Goal: Task Accomplishment & Management: Use online tool/utility

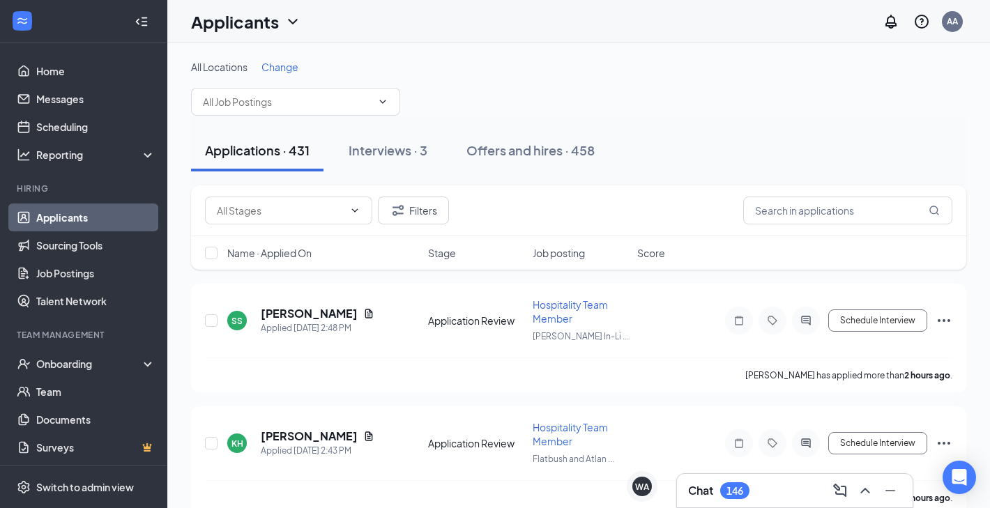
click at [79, 218] on link "Applicants" at bounding box center [95, 218] width 119 height 28
click at [689, 483] on h3 "Chat" at bounding box center [700, 490] width 25 height 15
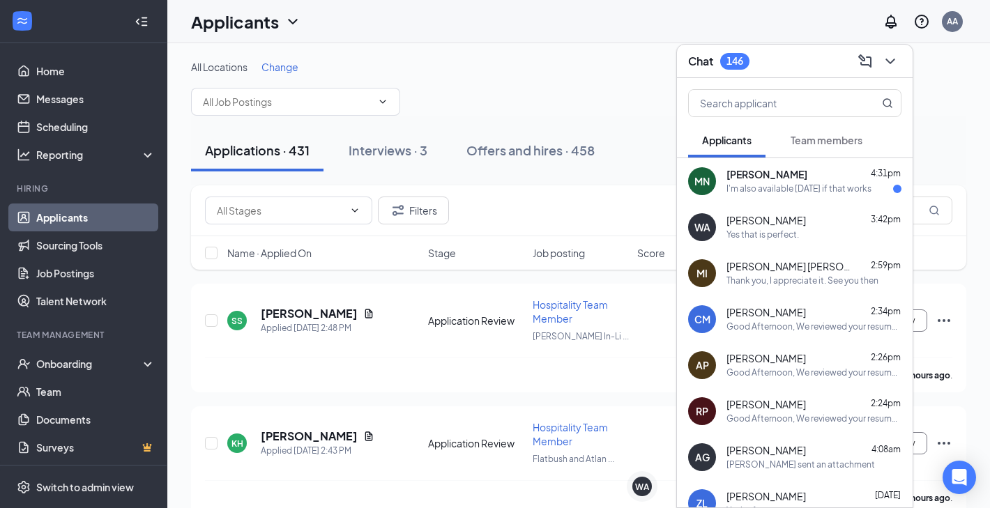
click at [791, 191] on div "I'm also available [DATE] if that works" at bounding box center [798, 189] width 145 height 12
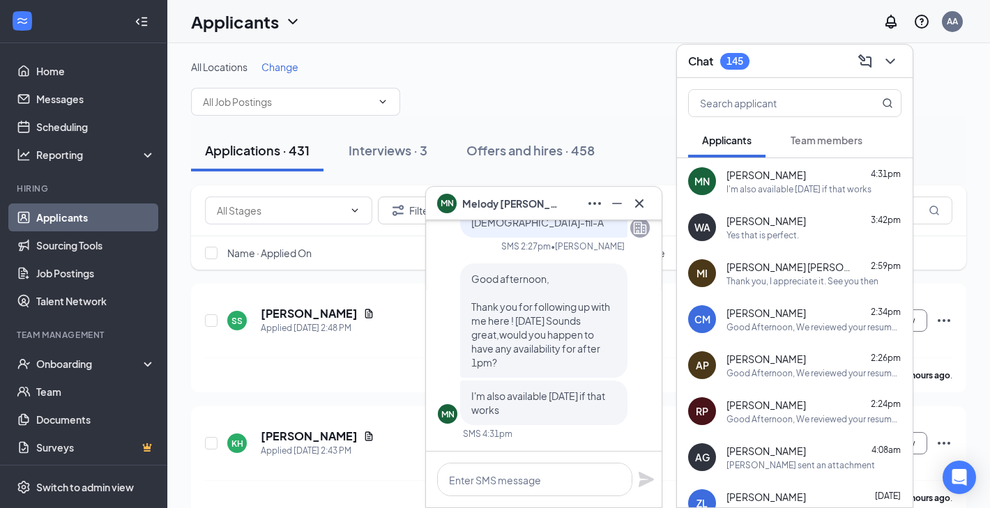
scroll to position [6, 0]
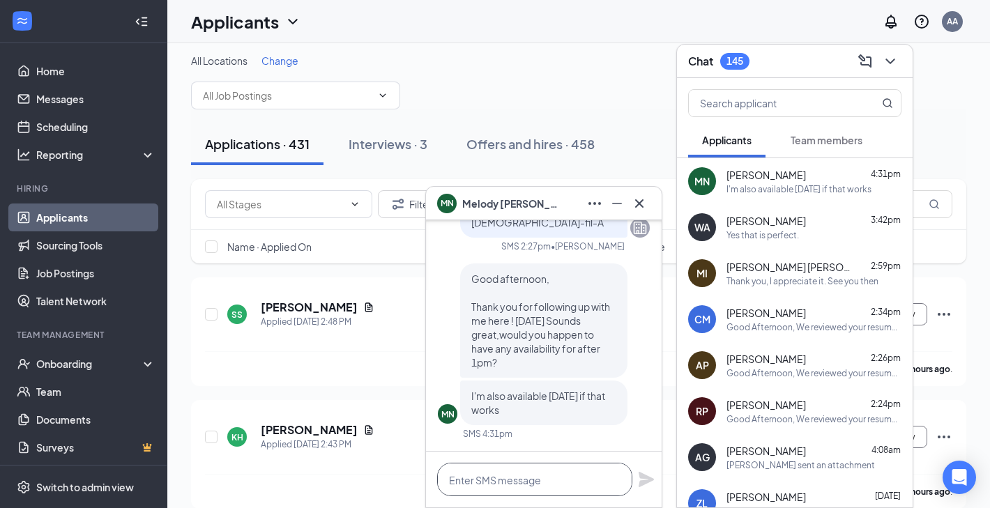
click at [536, 477] on textarea at bounding box center [534, 479] width 195 height 33
type textarea "Yes. [DATE] at 3:30pm."
click at [645, 480] on icon "Plane" at bounding box center [646, 479] width 15 height 15
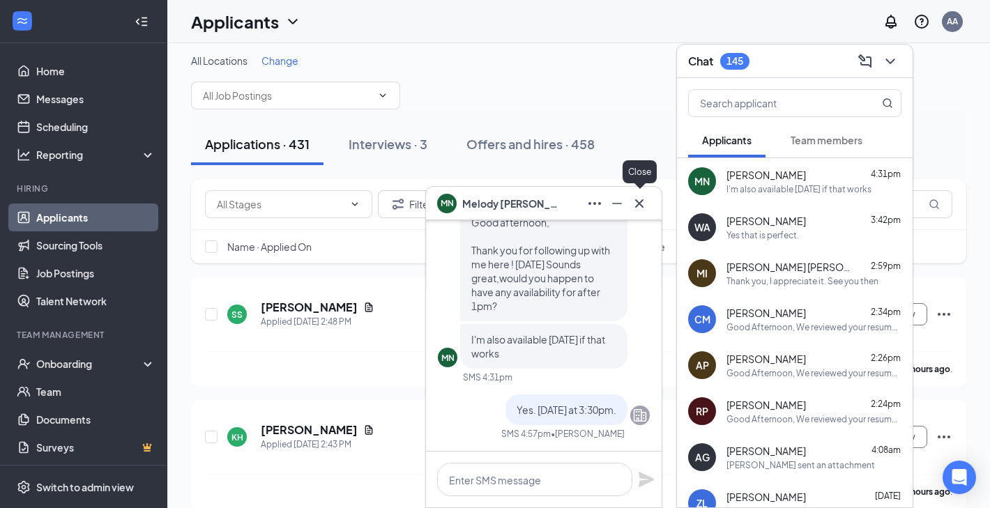
click at [639, 207] on icon "Cross" at bounding box center [639, 203] width 17 height 17
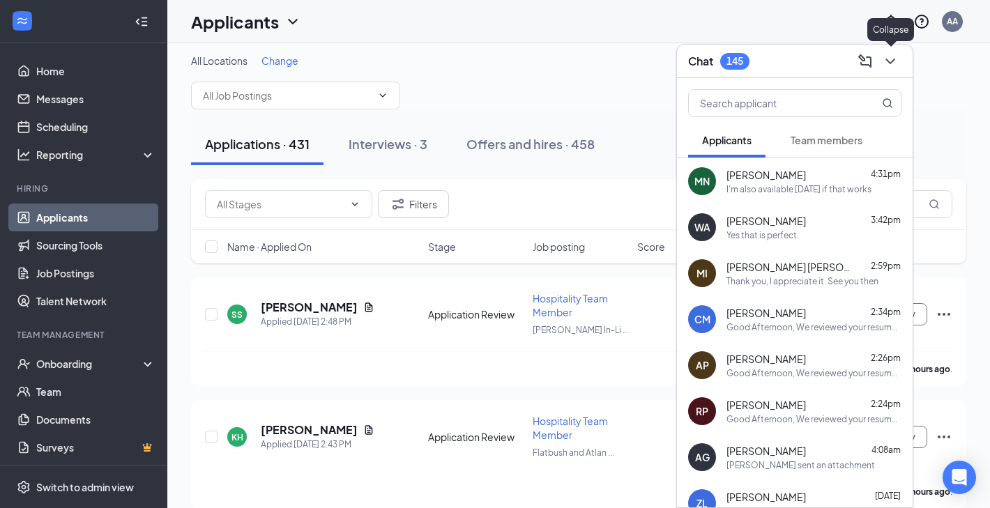
click at [895, 59] on icon "ChevronDown" at bounding box center [890, 61] width 17 height 17
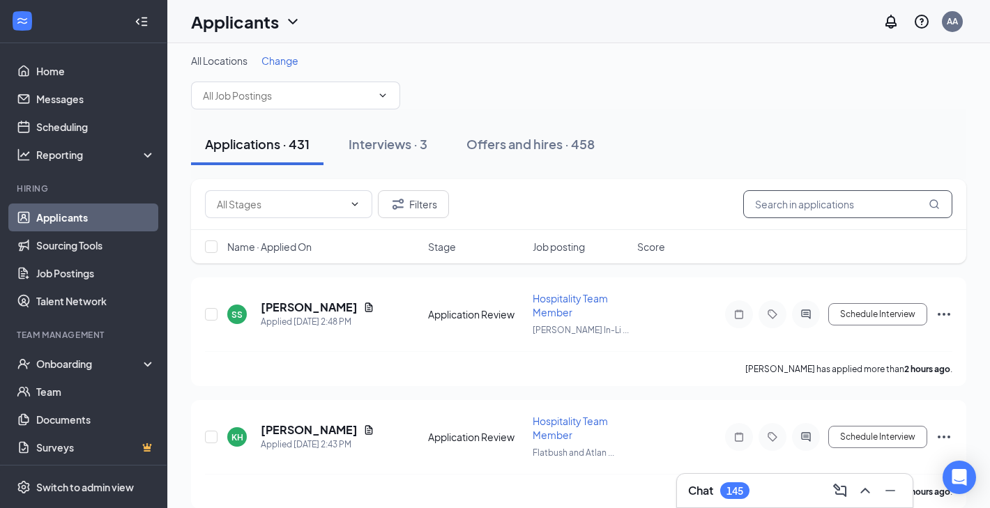
click at [862, 194] on input "text" at bounding box center [847, 204] width 209 height 28
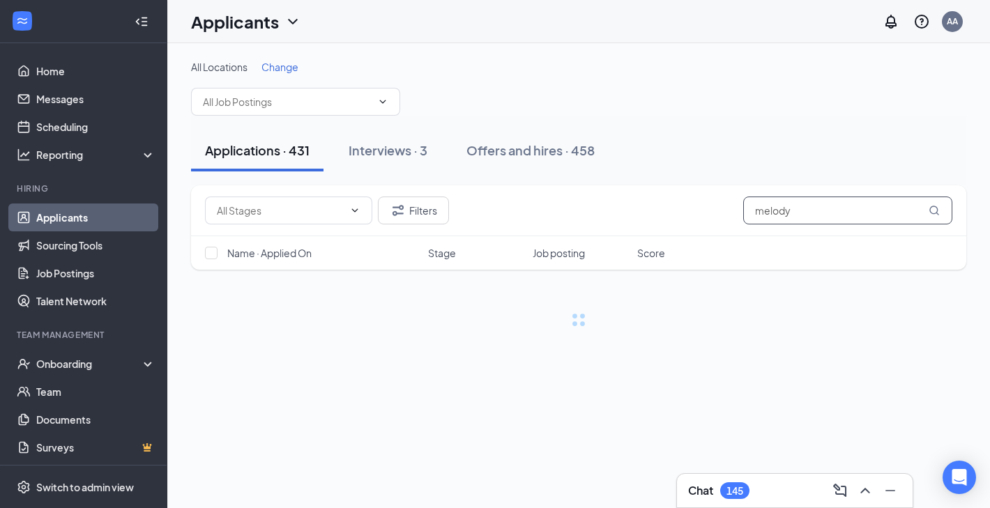
type input "melody"
click at [705, 491] on h3 "Chat" at bounding box center [700, 490] width 25 height 15
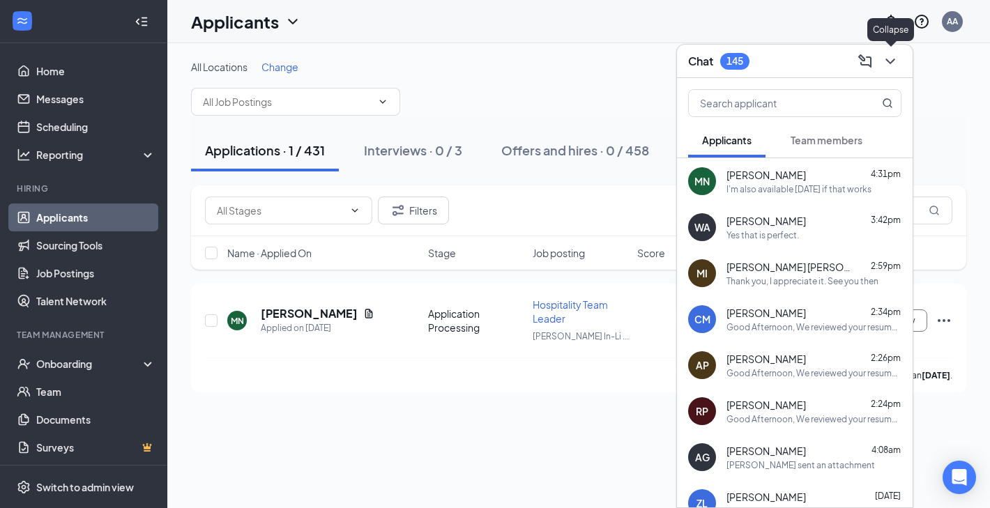
click at [892, 59] on icon "ChevronDown" at bounding box center [890, 61] width 17 height 17
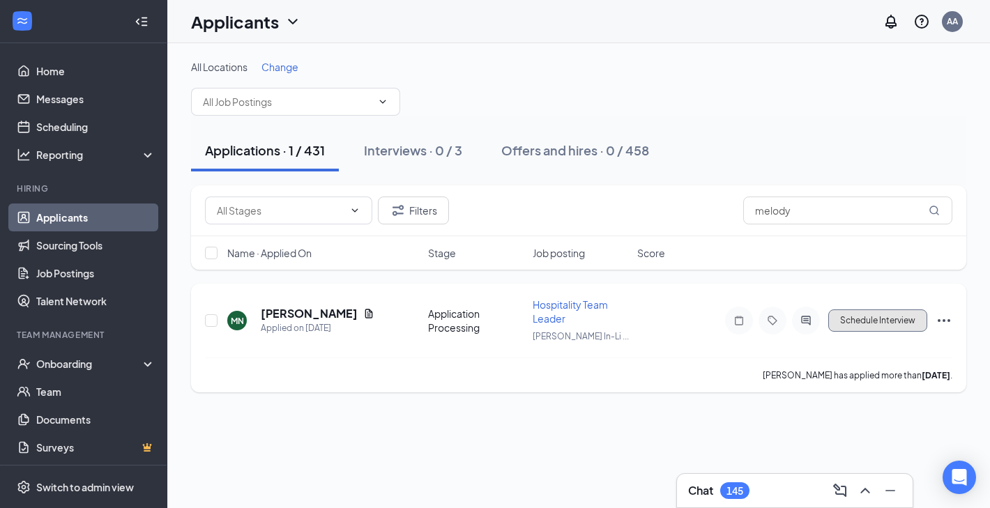
click at [901, 319] on button "Schedule Interview" at bounding box center [877, 321] width 99 height 22
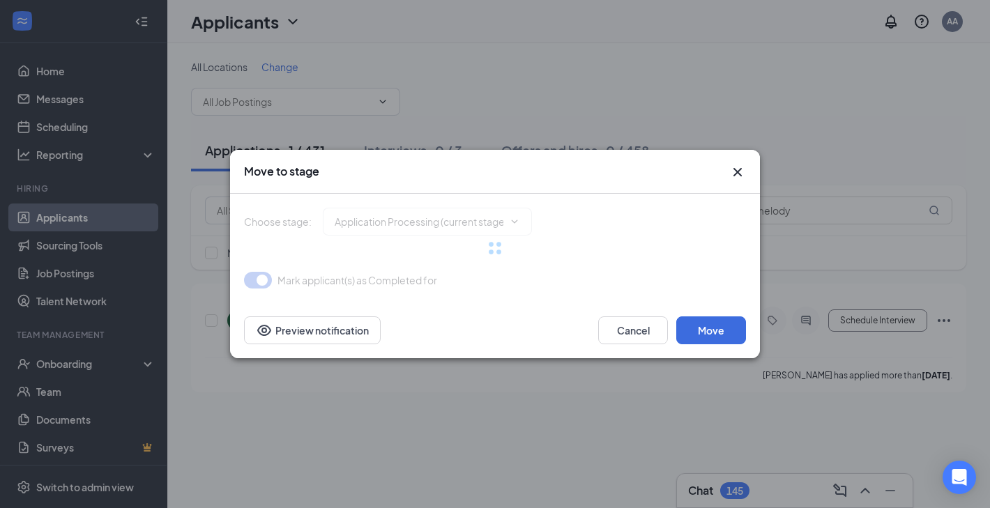
type input "1st Round Interview Invite (next stage)"
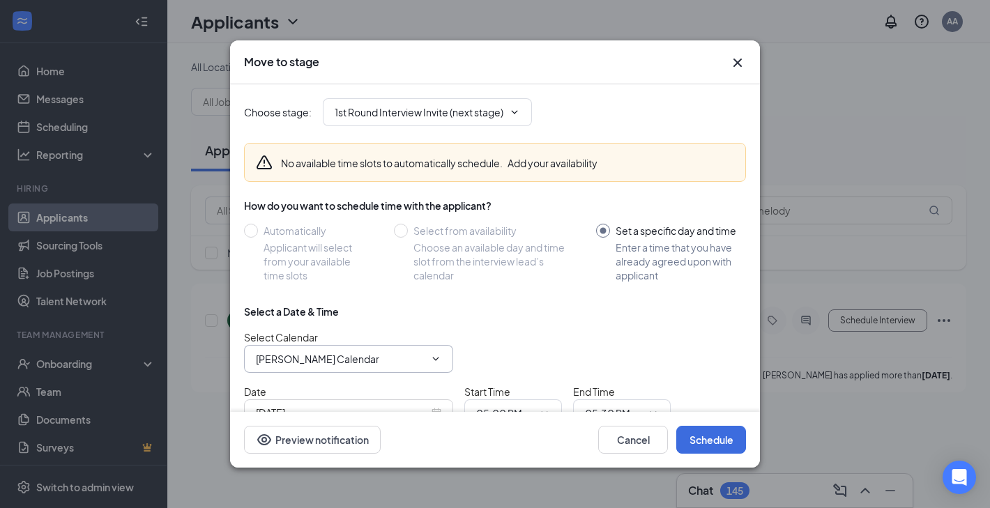
click at [418, 351] on input "[PERSON_NAME] Calendar" at bounding box center [340, 358] width 169 height 15
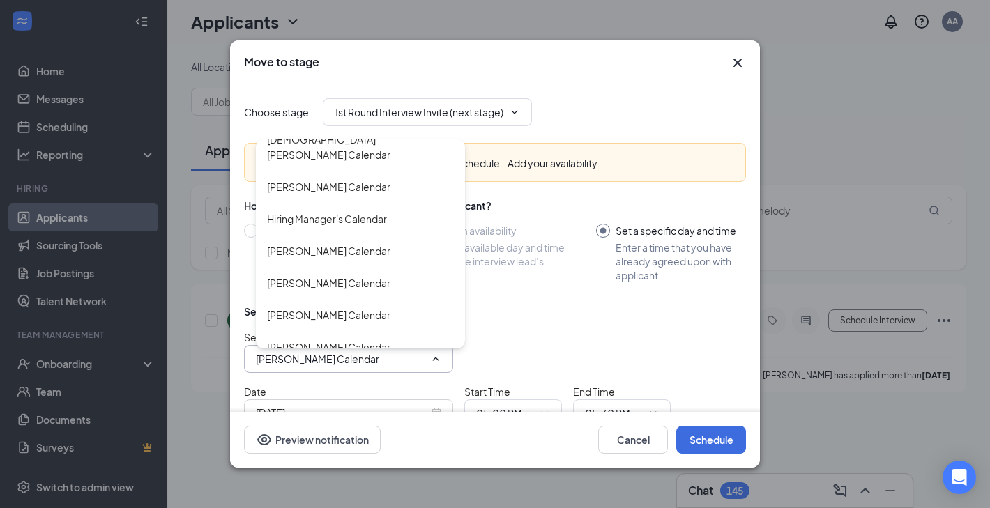
scroll to position [211, 0]
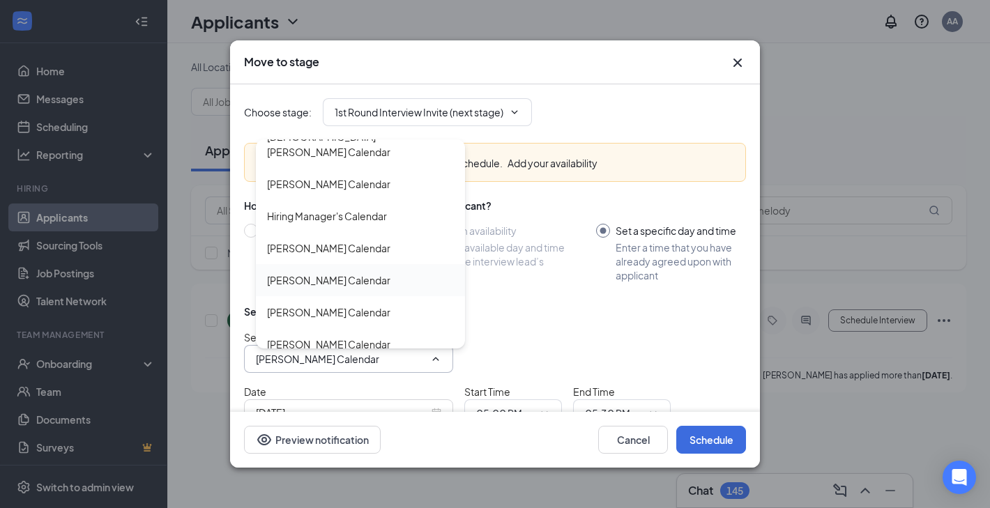
click at [376, 273] on div "[PERSON_NAME] Calendar" at bounding box center [328, 280] width 123 height 15
type input "[PERSON_NAME] Calendar"
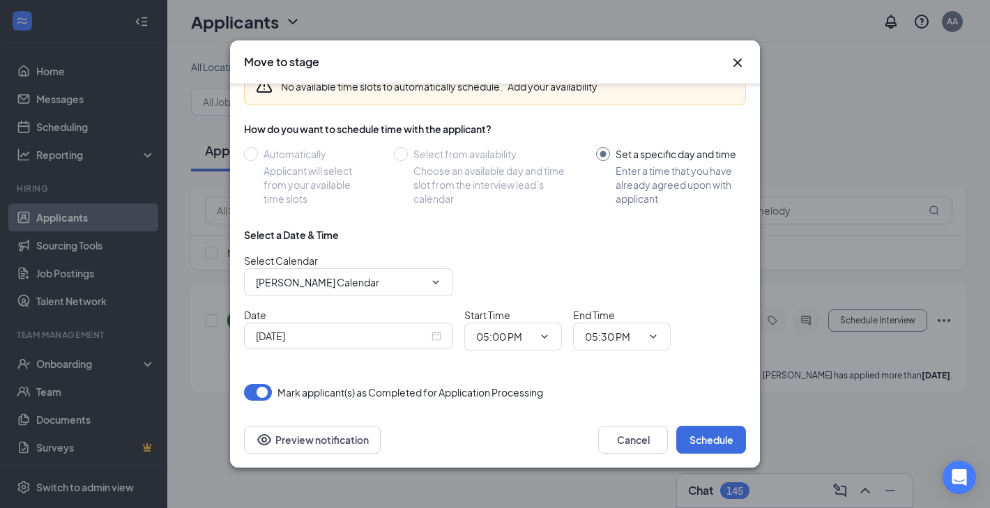
scroll to position [78, 0]
click at [497, 334] on input "05:00 PM" at bounding box center [504, 335] width 57 height 15
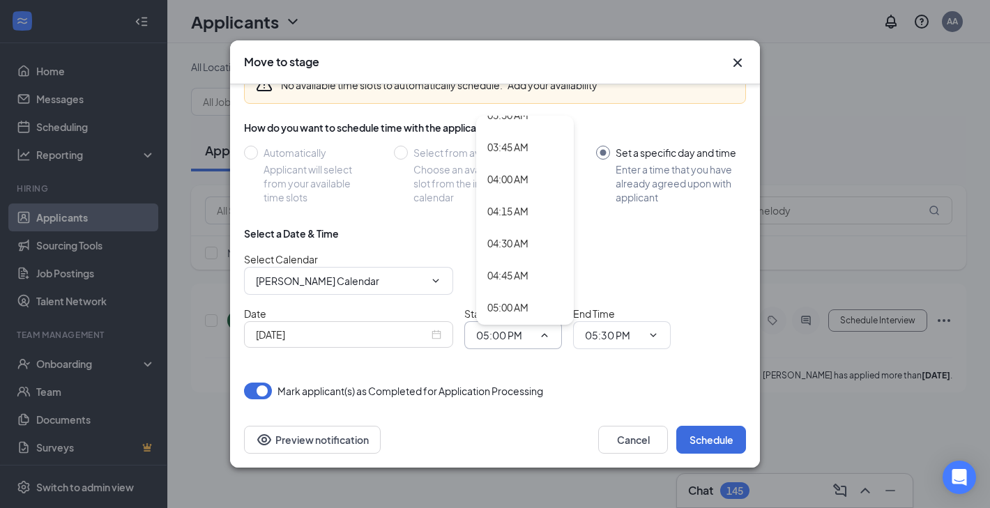
scroll to position [482, 0]
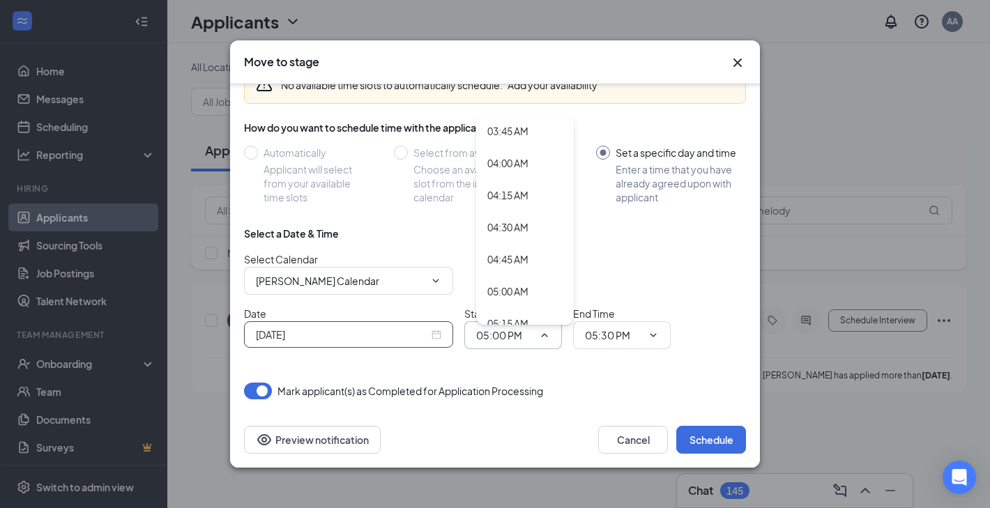
click at [351, 339] on input "[DATE]" at bounding box center [342, 334] width 173 height 15
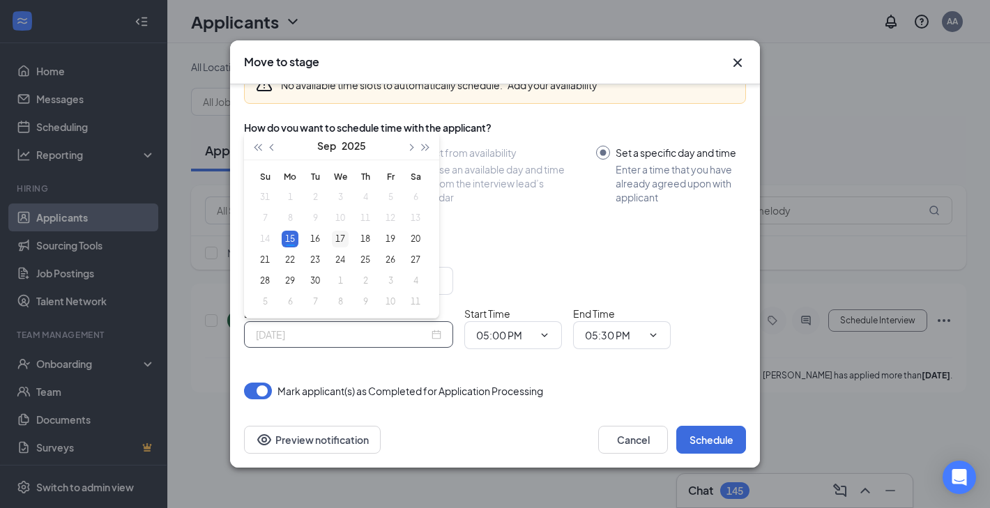
type input "[DATE]"
click at [340, 241] on div "17" at bounding box center [340, 239] width 17 height 17
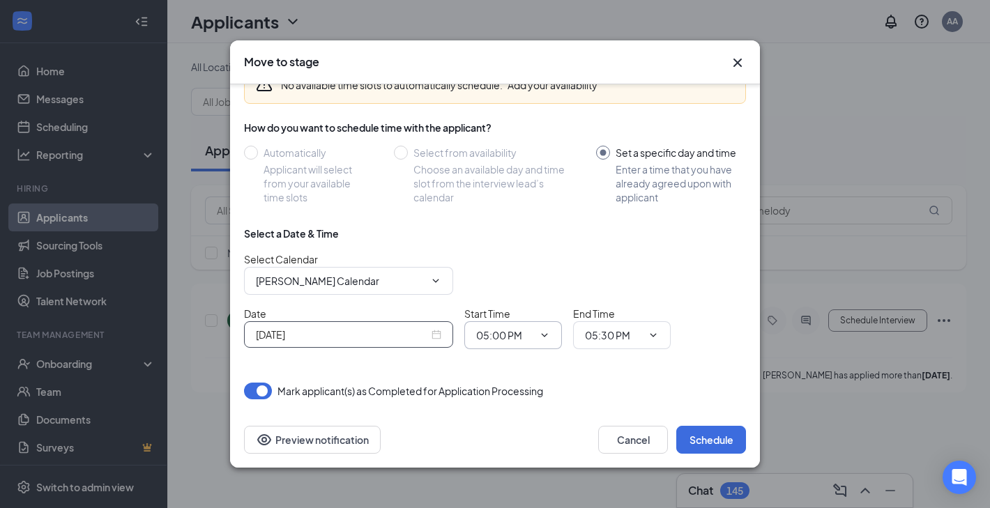
click at [524, 335] on input "05:00 PM" at bounding box center [504, 335] width 57 height 15
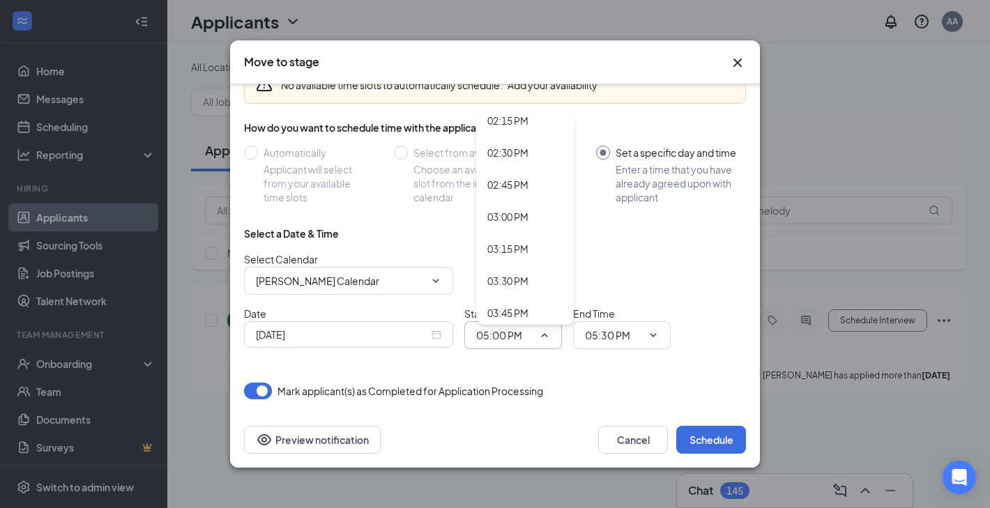
scroll to position [1838, 0]
click at [519, 282] on div "03:30 PM" at bounding box center [507, 282] width 41 height 15
type input "03:30 PM"
click at [613, 341] on input "05:30 PM" at bounding box center [613, 335] width 57 height 15
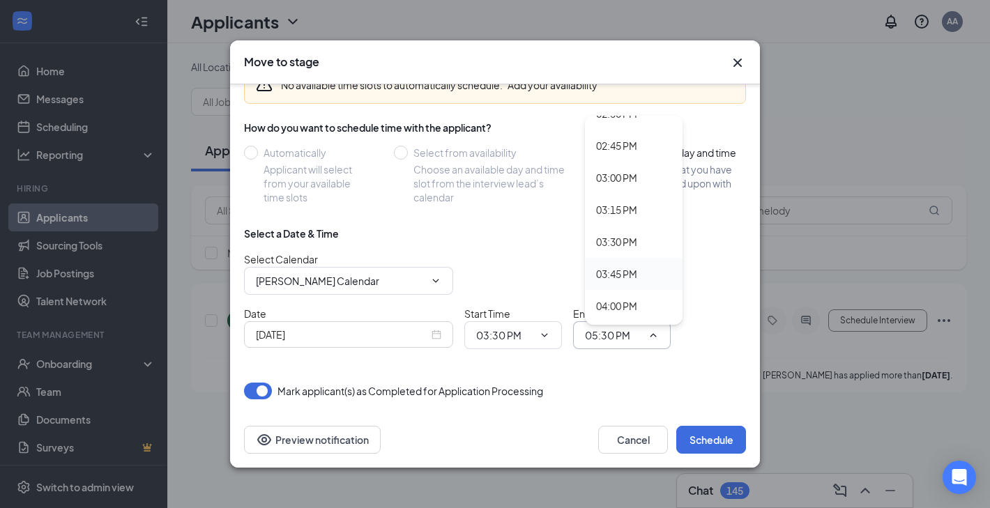
scroll to position [1920, 0]
click at [623, 289] on div "04:15 PM" at bounding box center [616, 296] width 41 height 15
type input "04:15 PM"
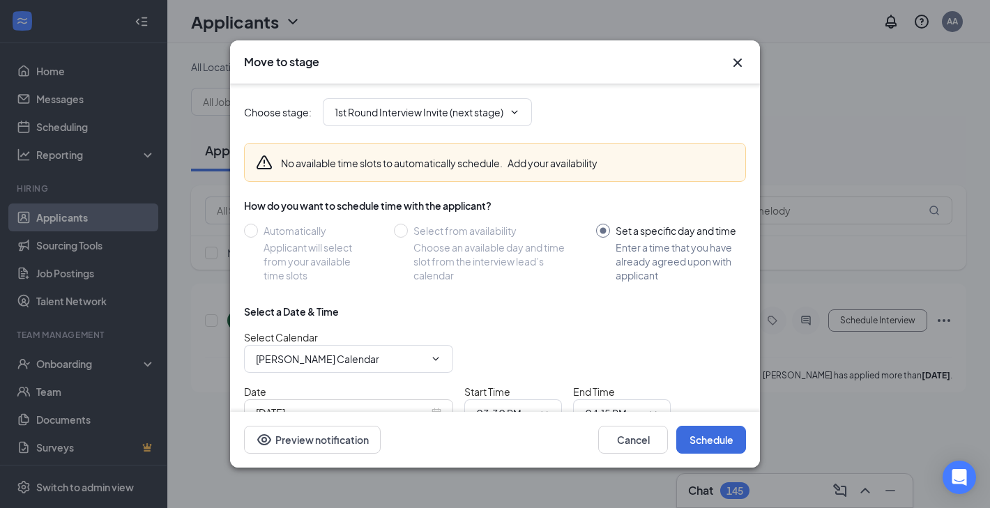
scroll to position [79, 0]
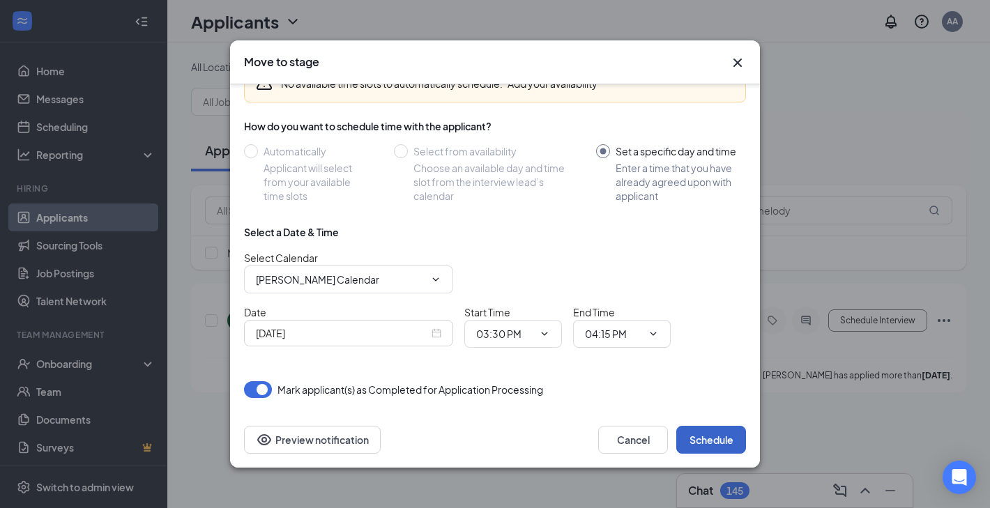
click at [708, 439] on button "Schedule" at bounding box center [711, 440] width 70 height 28
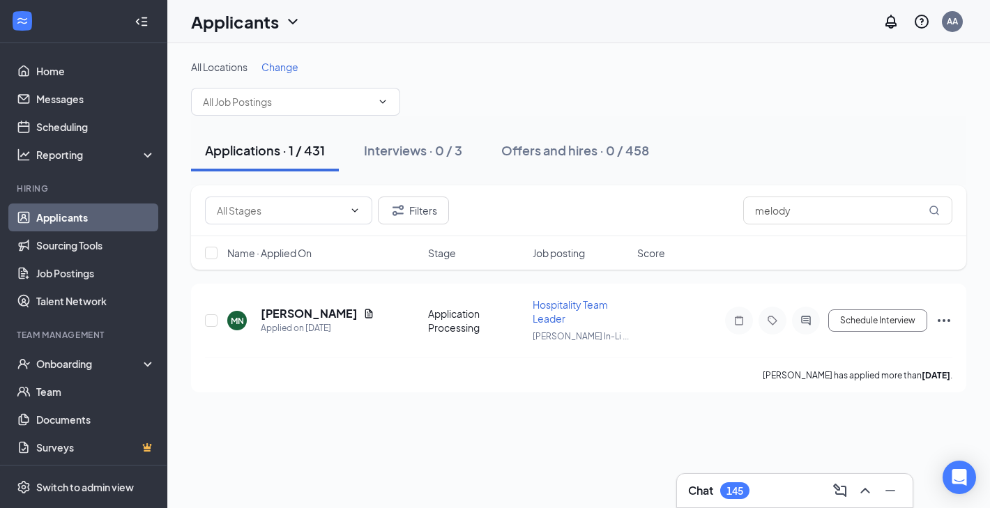
click at [735, 489] on div "145" at bounding box center [734, 491] width 17 height 12
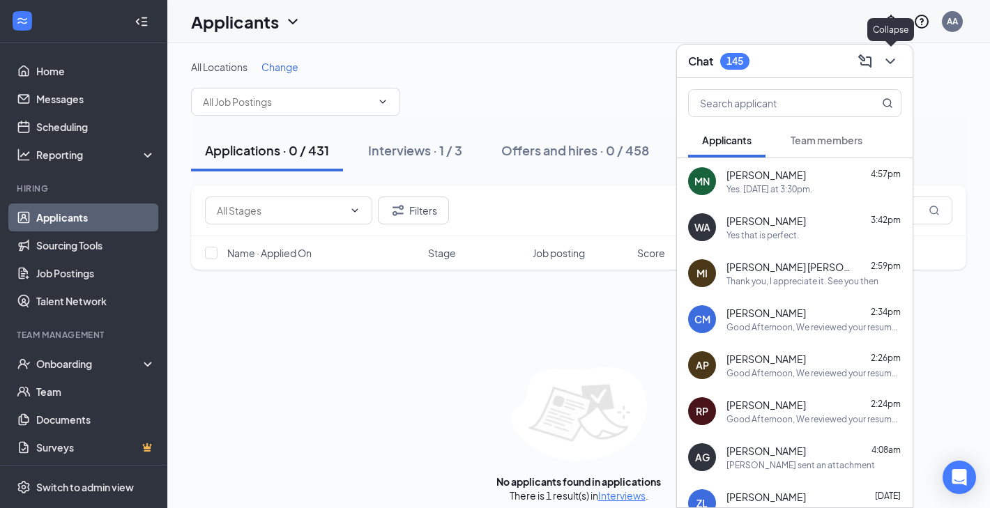
click at [882, 55] on icon "ChevronDown" at bounding box center [890, 61] width 17 height 17
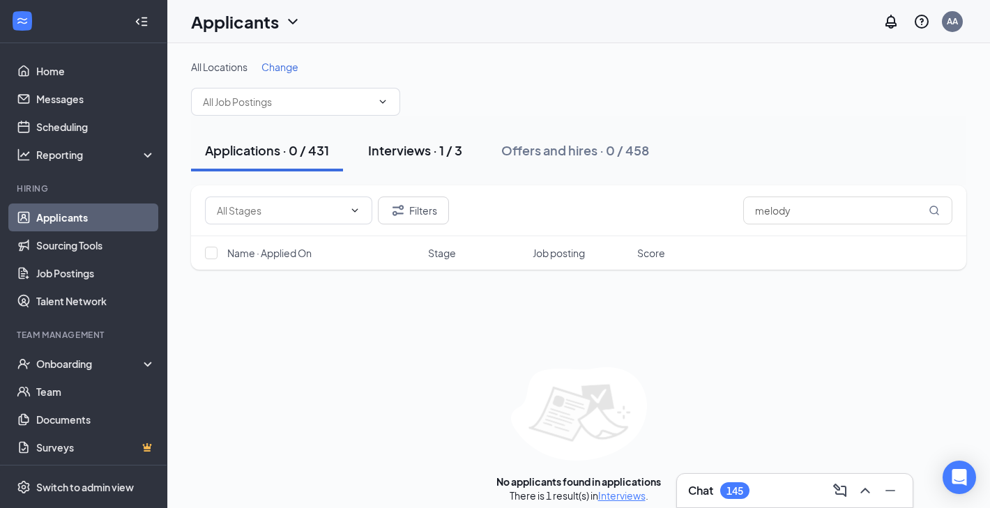
click at [433, 149] on div "Interviews · 1 / 3" at bounding box center [415, 150] width 94 height 17
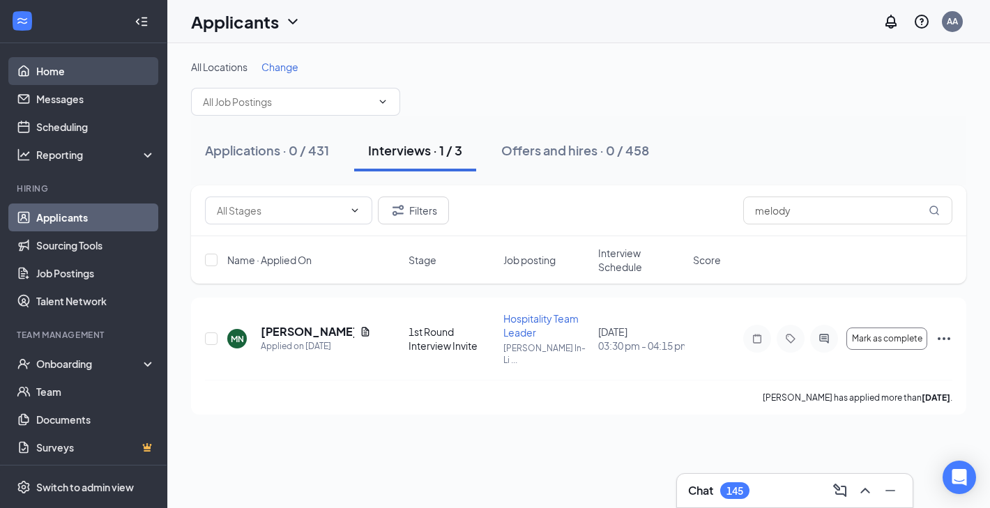
click at [93, 68] on link "Home" at bounding box center [95, 71] width 119 height 28
